Goal: Task Accomplishment & Management: Complete application form

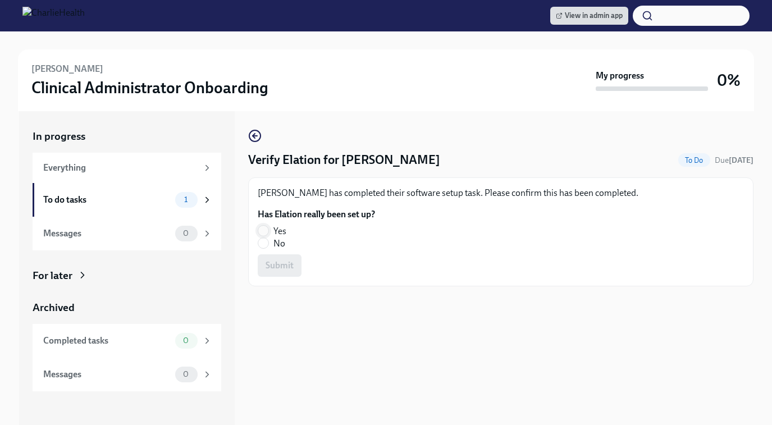
click at [263, 227] on input "Yes" at bounding box center [263, 231] width 10 height 10
radio input "true"
click at [282, 269] on span "Submit" at bounding box center [280, 265] width 28 height 11
click at [264, 230] on input "Yes" at bounding box center [263, 231] width 10 height 10
radio input "true"
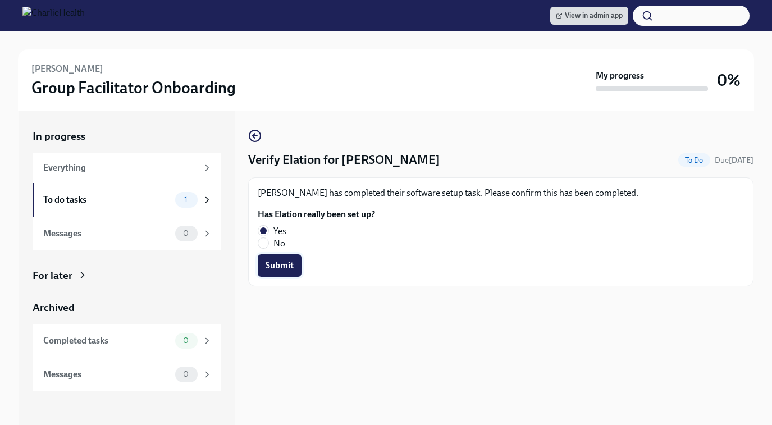
click at [281, 262] on span "Submit" at bounding box center [280, 265] width 28 height 11
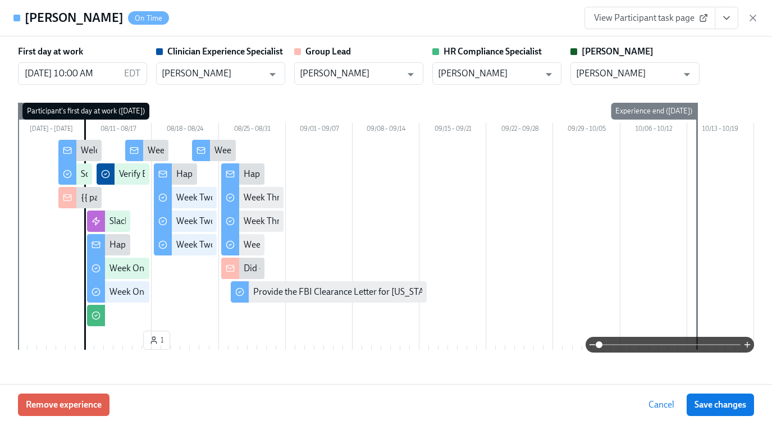
scroll to position [0, 18590]
click at [753, 19] on icon "button" at bounding box center [753, 18] width 6 height 6
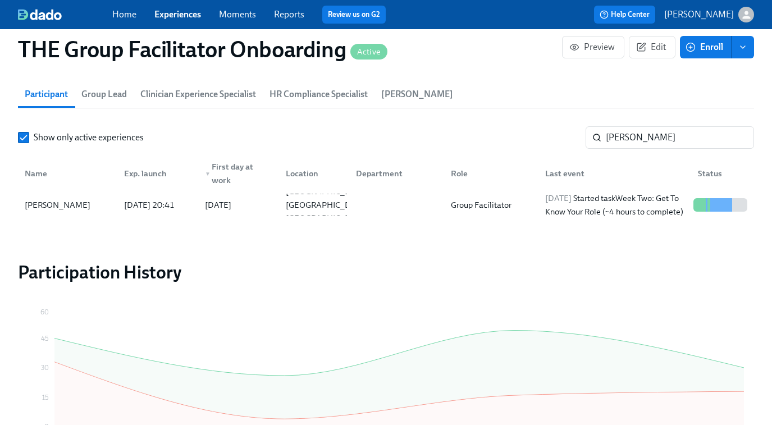
click at [182, 13] on link "Experiences" at bounding box center [177, 14] width 47 height 11
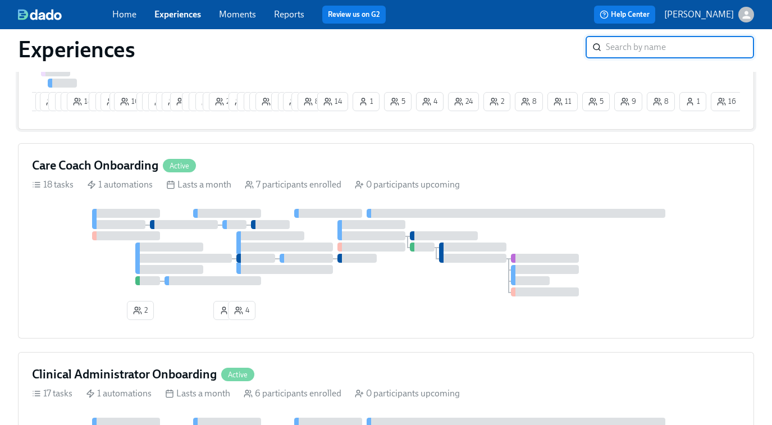
scroll to position [256, 0]
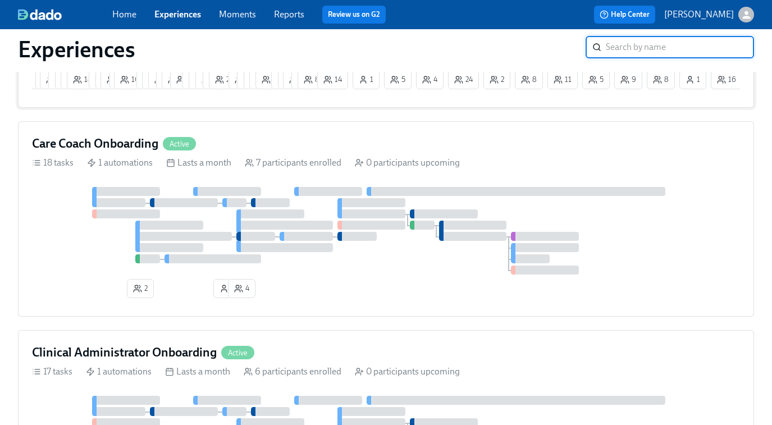
click at [310, 186] on div "Care Coach Onboarding Active 18 tasks 1 automations Lasts a month 7 participant…" at bounding box center [386, 218] width 736 height 195
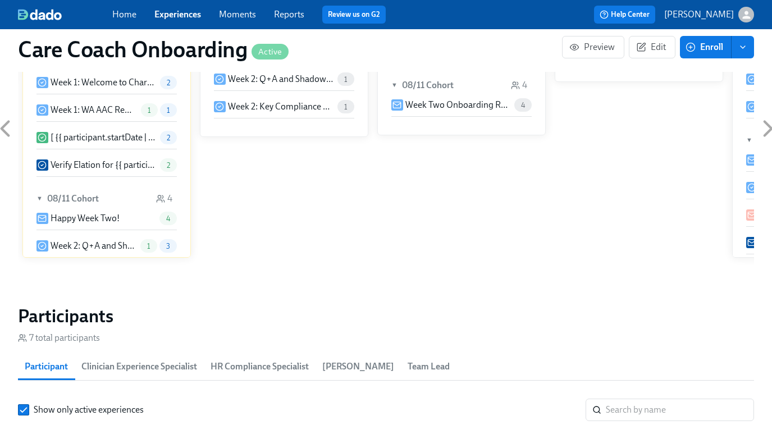
scroll to position [830, 0]
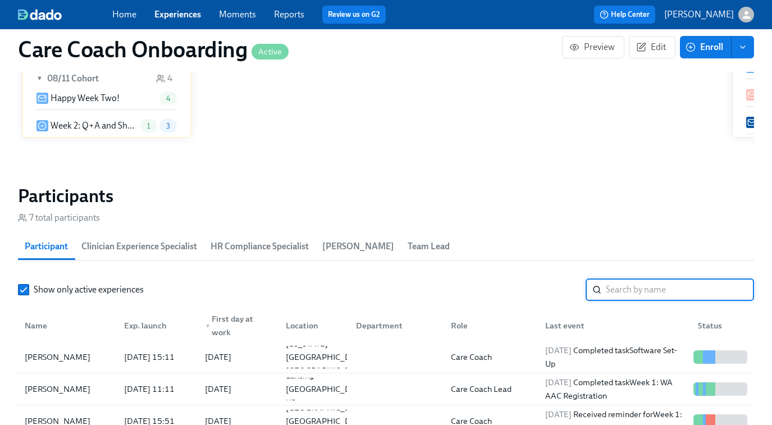
click at [637, 297] on input "search" at bounding box center [680, 289] width 148 height 22
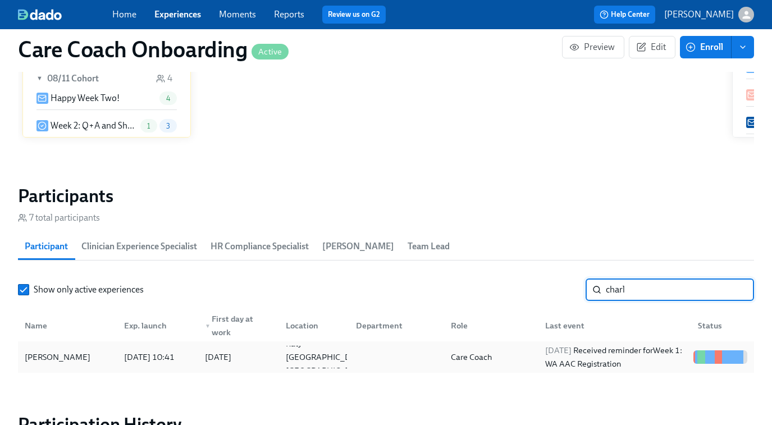
type input "charl"
click at [593, 353] on div "[DATE] Received reminder for Week 1: WA AAC Registration" at bounding box center [615, 357] width 148 height 27
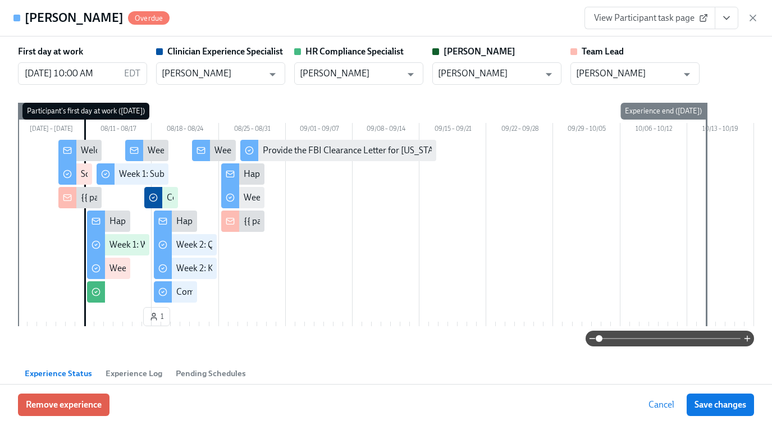
click at [638, 22] on span "View Participant task page" at bounding box center [650, 17] width 112 height 11
